Goal: Task Accomplishment & Management: Complete application form

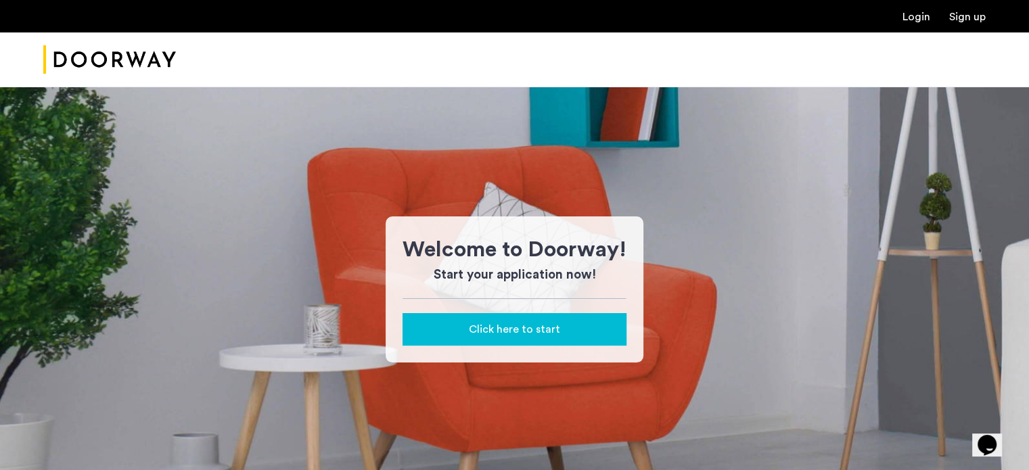
click at [912, 16] on link "Login" at bounding box center [917, 17] width 28 height 11
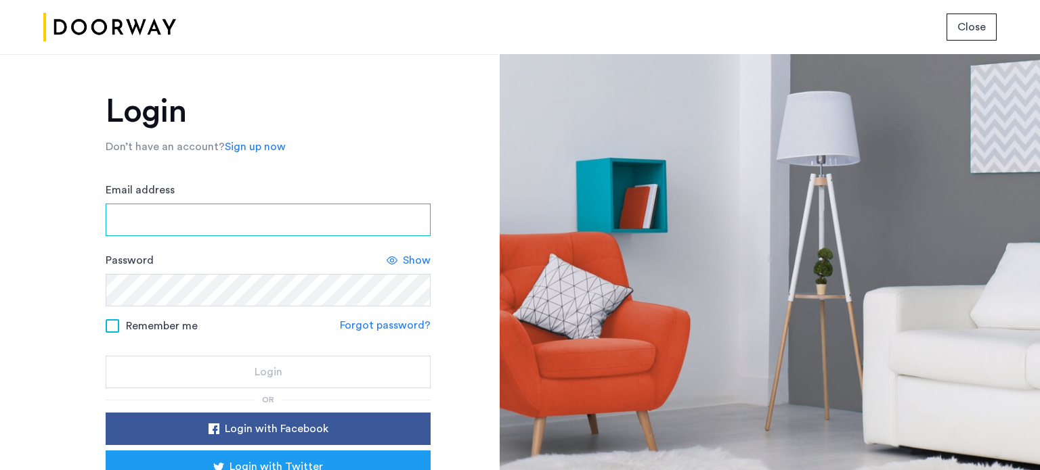
click at [244, 211] on input "Email address" at bounding box center [268, 220] width 325 height 32
type input "**********"
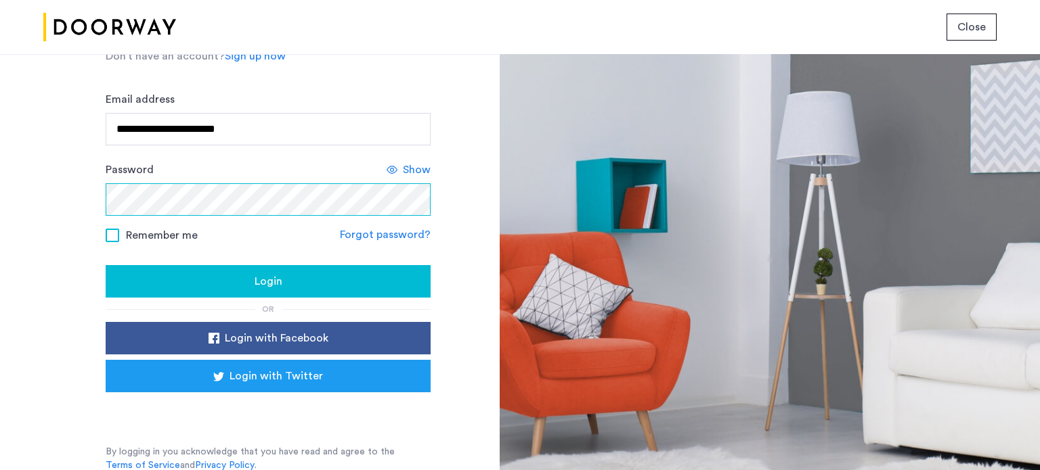
scroll to position [90, 0]
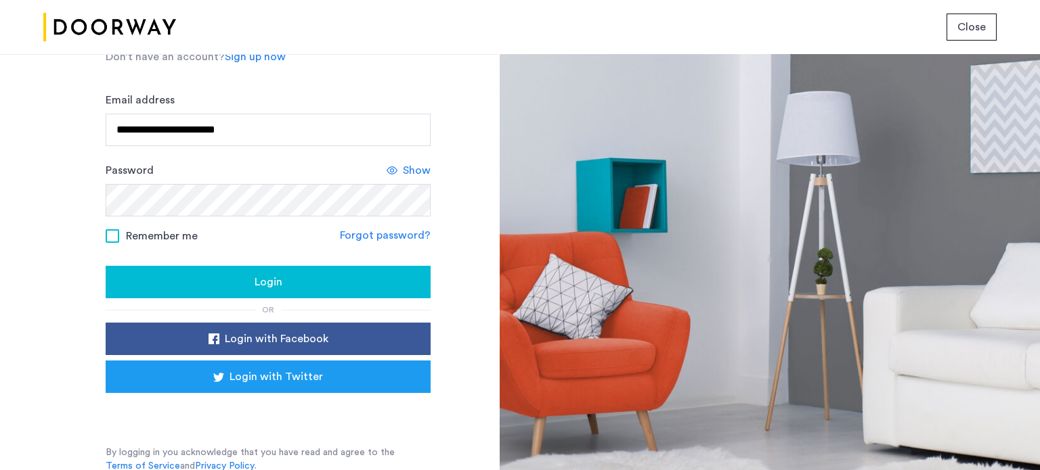
click at [241, 290] on button "Login" at bounding box center [268, 282] width 325 height 32
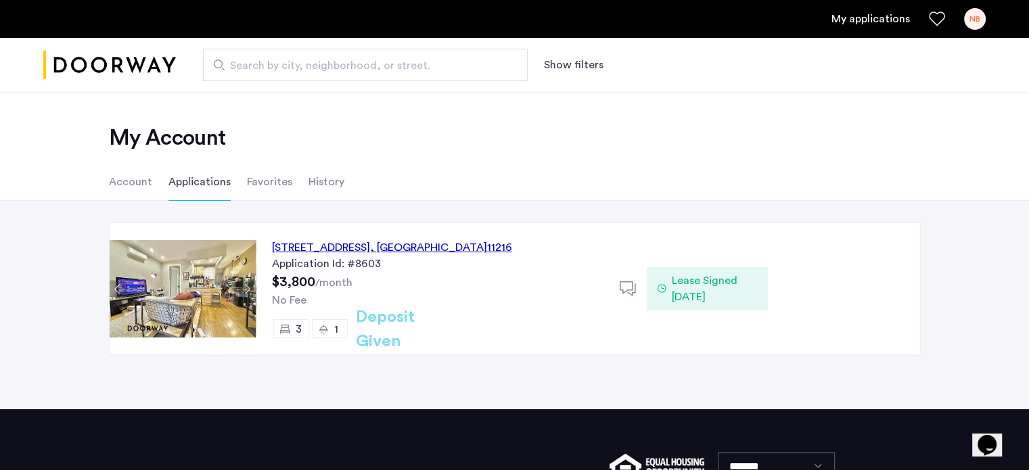
click at [385, 327] on h2 "Deposit Given" at bounding box center [410, 329] width 108 height 49
click at [141, 182] on li "Account" at bounding box center [130, 182] width 43 height 38
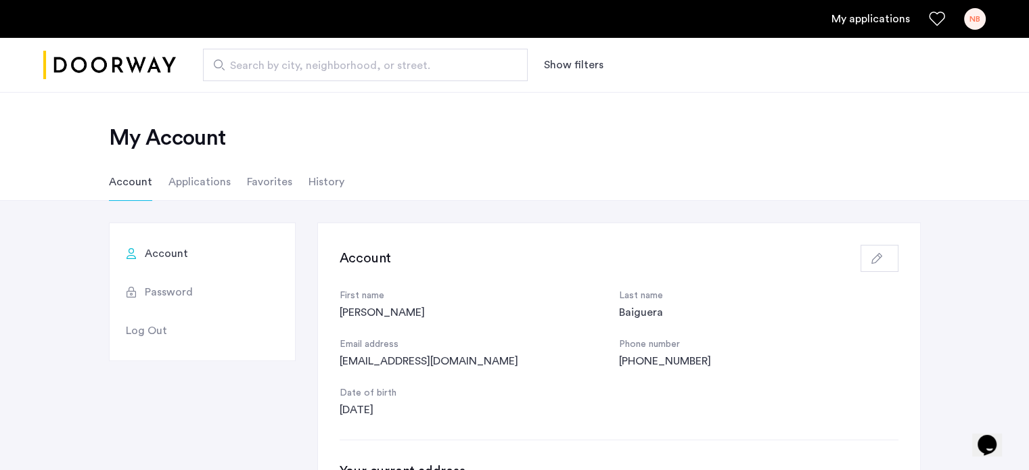
click at [319, 181] on li "History" at bounding box center [327, 182] width 36 height 38
